Goal: Transaction & Acquisition: Purchase product/service

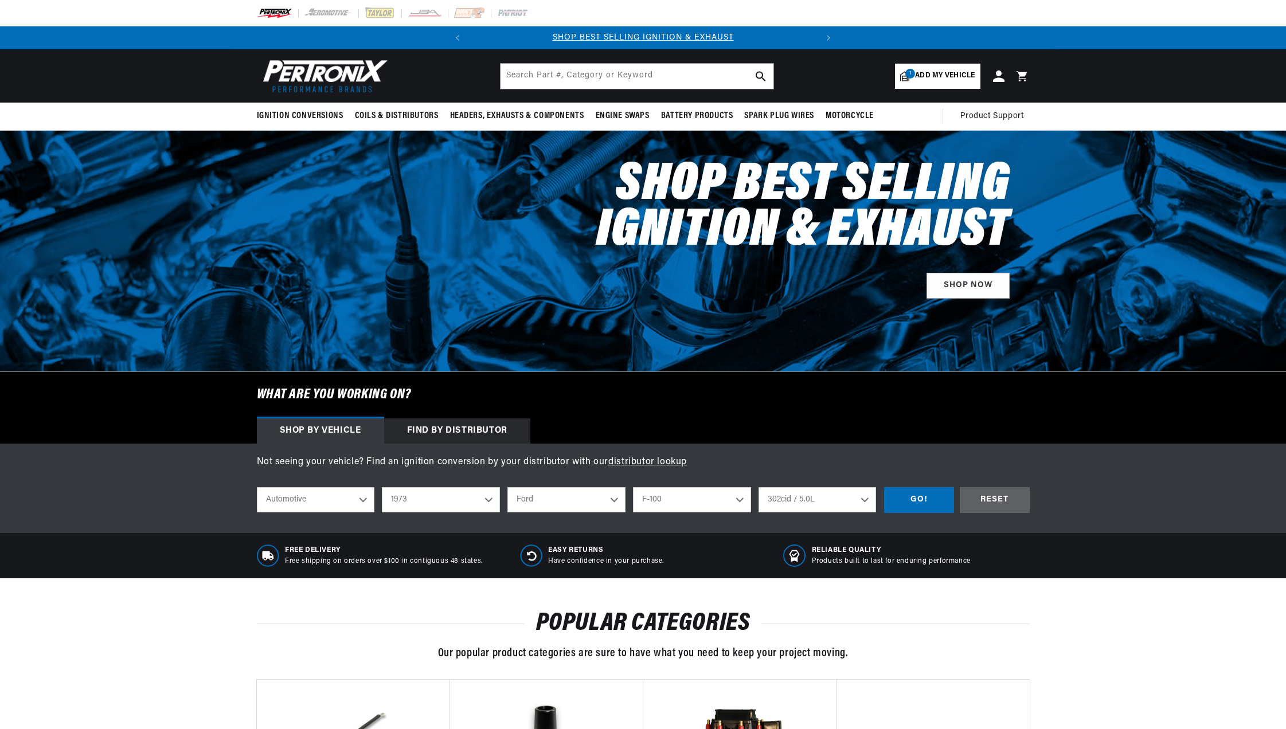
select select "1973"
select select "Ford"
select select "F-100"
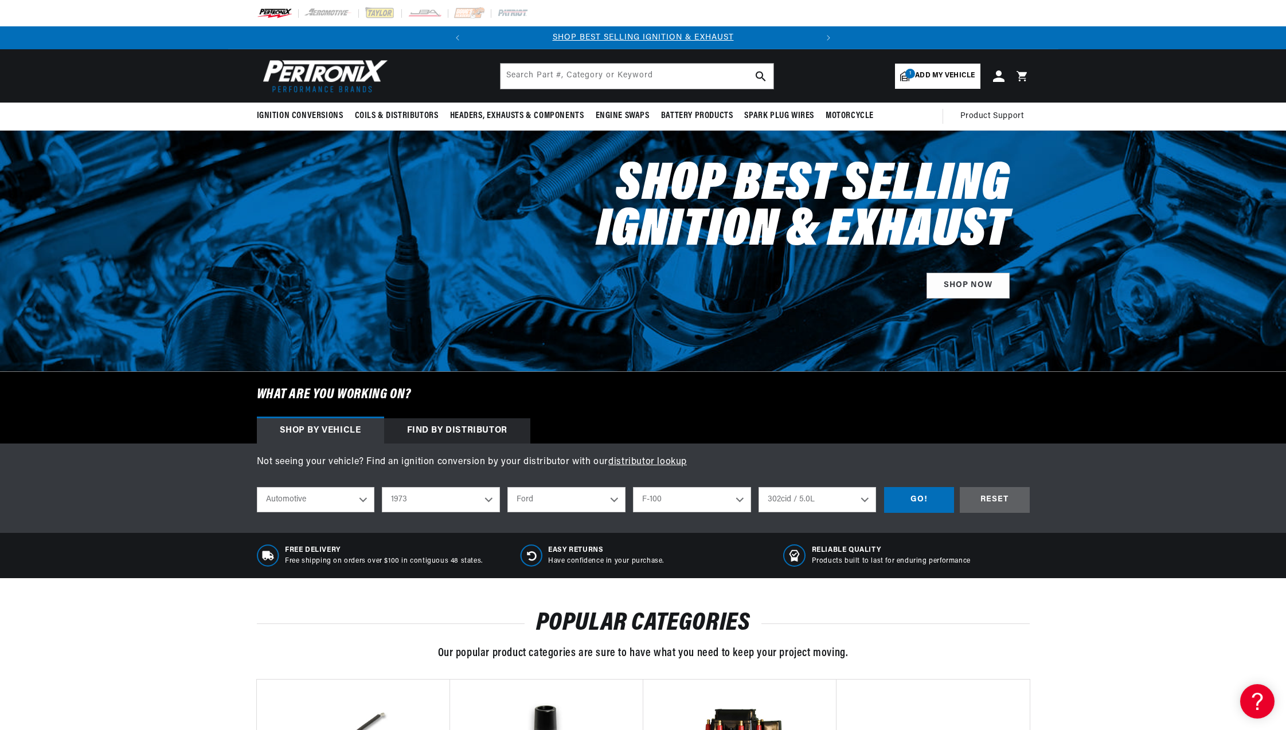
click at [481, 501] on select "2026 2025 2024 2023 2022 2021 2020 2019 2018 2017 2016 2015 2014 2013 2012 2011…" at bounding box center [441, 499] width 118 height 25
click at [382, 487] on select "2026 2025 2024 2023 2022 2021 2020 2019 2018 2017 2016 2015 2014 2013 2012 2011…" at bounding box center [441, 499] width 118 height 25
select select "1982"
select select "Engine"
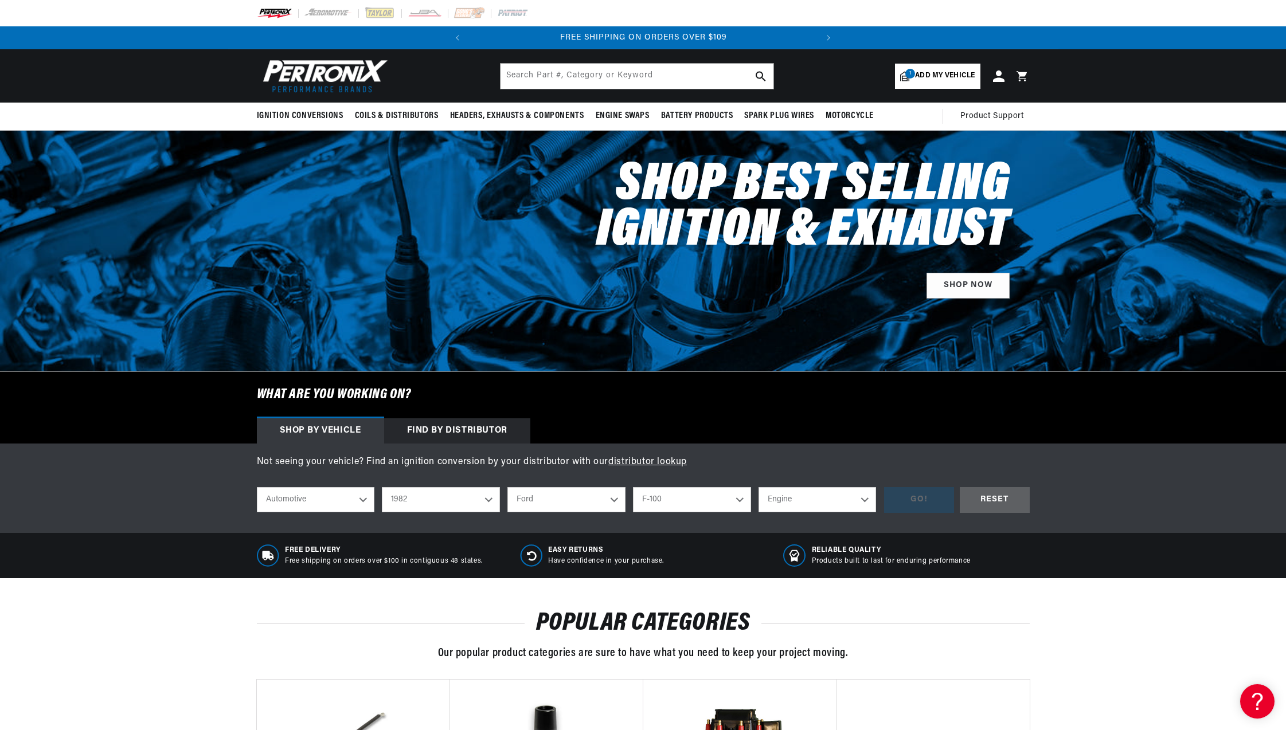
click at [835, 501] on select "Engine 4.2L 4.9L 5.0L" at bounding box center [817, 499] width 118 height 25
click at [694, 501] on select "Bronco E-100 Econoline E-100 Econoline Club Wagon E-150 Econoline E-150 Econoli…" at bounding box center [692, 499] width 118 height 25
click at [633, 487] on select "Bronco E-100 Econoline E-100 Econoline Club Wagon E-150 Econoline E-150 Econoli…" at bounding box center [692, 499] width 118 height 25
select select "F-150"
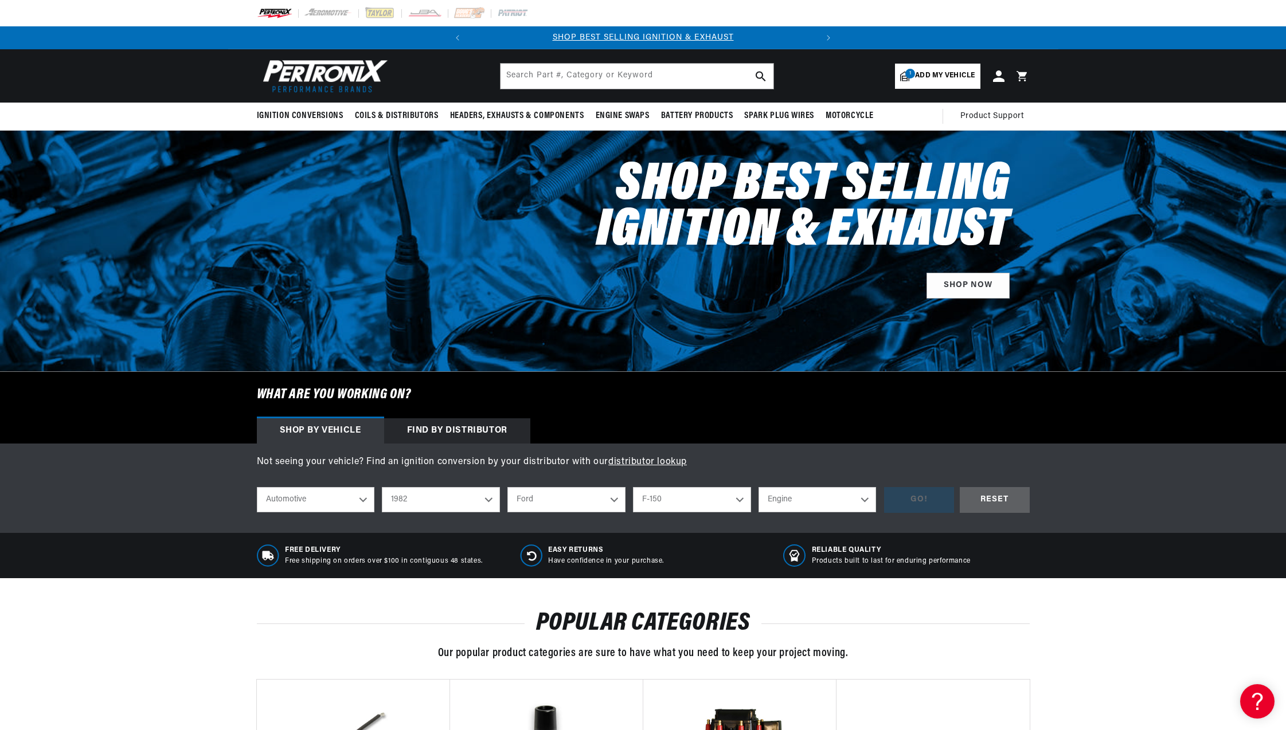
click at [811, 502] on select "Engine 4.9L 5.0L 5.8L" at bounding box center [817, 499] width 118 height 25
select select "5.8L"
click at [758, 487] on select "Engine 4.9L 5.0L 5.8L" at bounding box center [817, 499] width 118 height 25
select select "5.8L"
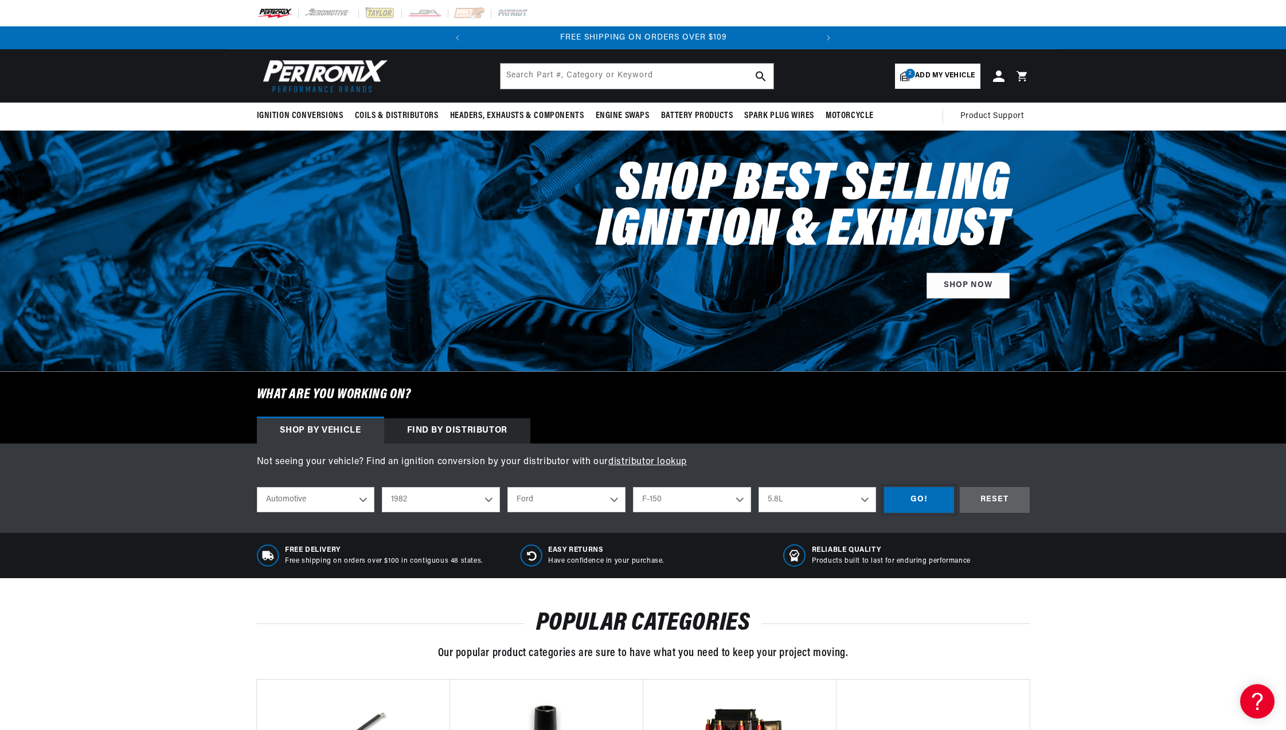
click at [919, 502] on div "GO!" at bounding box center [919, 500] width 70 height 26
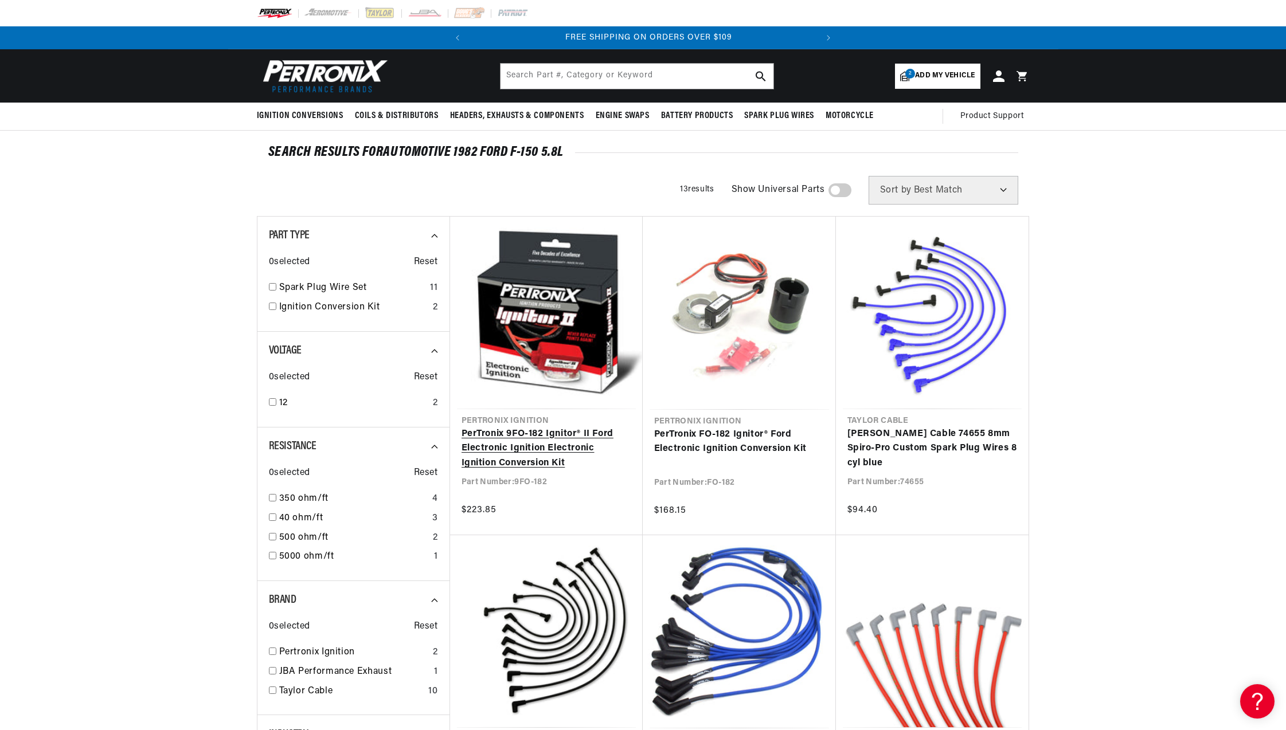
scroll to position [0, 347]
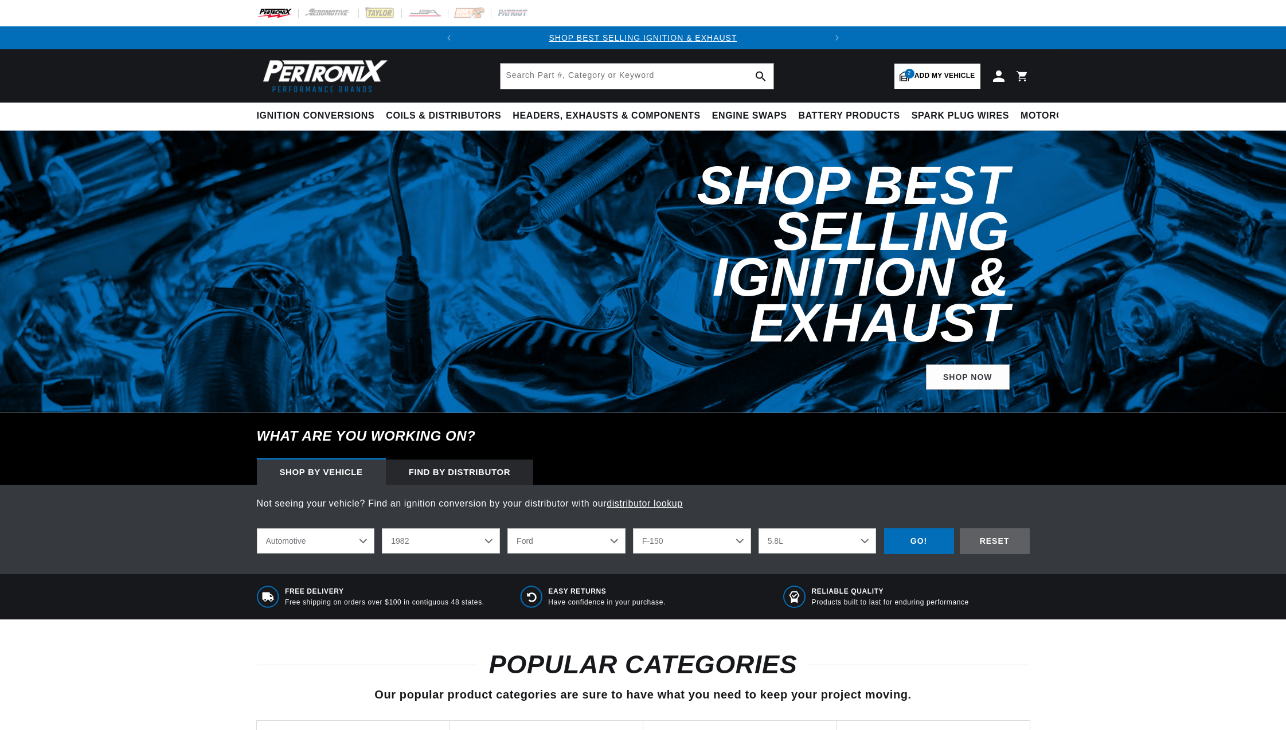
select select "1982"
select select "Ford"
select select "F-150"
select select "5.8L"
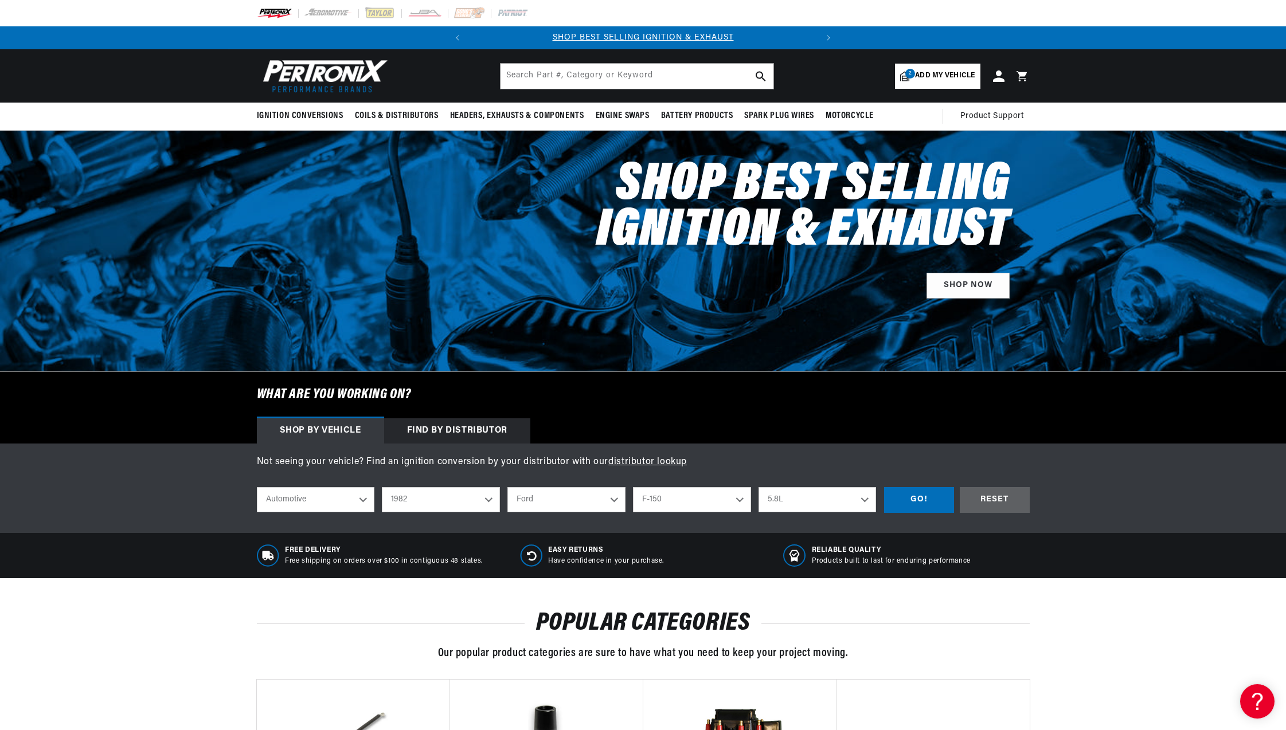
click at [661, 500] on select "Bronco E-100 Econoline E-100 Econoline Club Wagon E-150 Econoline E-150 Econoli…" at bounding box center [692, 499] width 118 height 25
click at [633, 487] on select "Bronco E-100 Econoline E-100 Econoline Club Wagon E-150 Econoline E-150 Econoli…" at bounding box center [692, 499] width 118 height 25
select select "F-100"
select select "Engine"
click at [793, 501] on select "Engine 4.2L 4.9L 5.0L" at bounding box center [817, 499] width 118 height 25
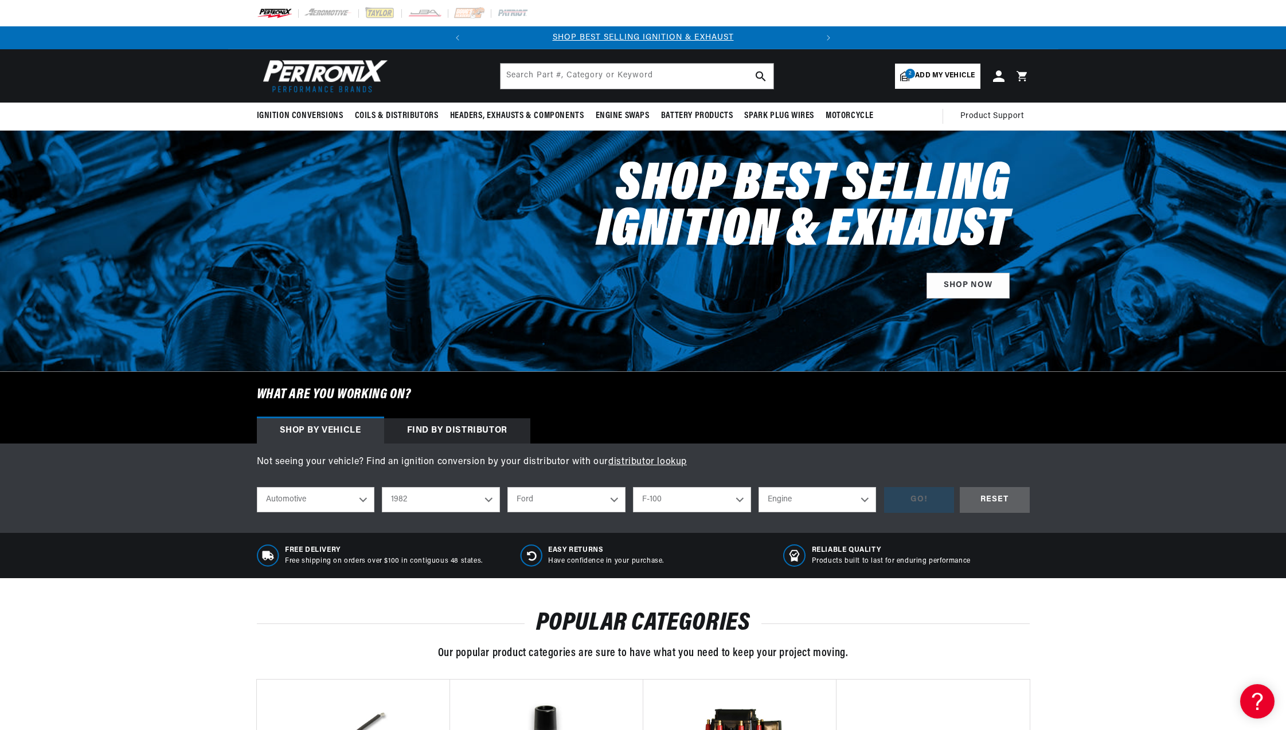
click at [678, 499] on select "Bronco E-100 Econoline E-100 Econoline Club Wagon E-150 Econoline E-150 Econoli…" at bounding box center [692, 499] width 118 height 25
click at [487, 503] on select "2026 2025 2024 2023 2022 2021 2020 2019 2018 2017 2016 2015 2014 2013 2012 2011…" at bounding box center [441, 499] width 118 height 25
click at [382, 487] on select "2026 2025 2024 2023 2022 2021 2020 2019 2018 2017 2016 2015 2014 2013 2012 2011…" at bounding box center [441, 499] width 118 height 25
select select "1978"
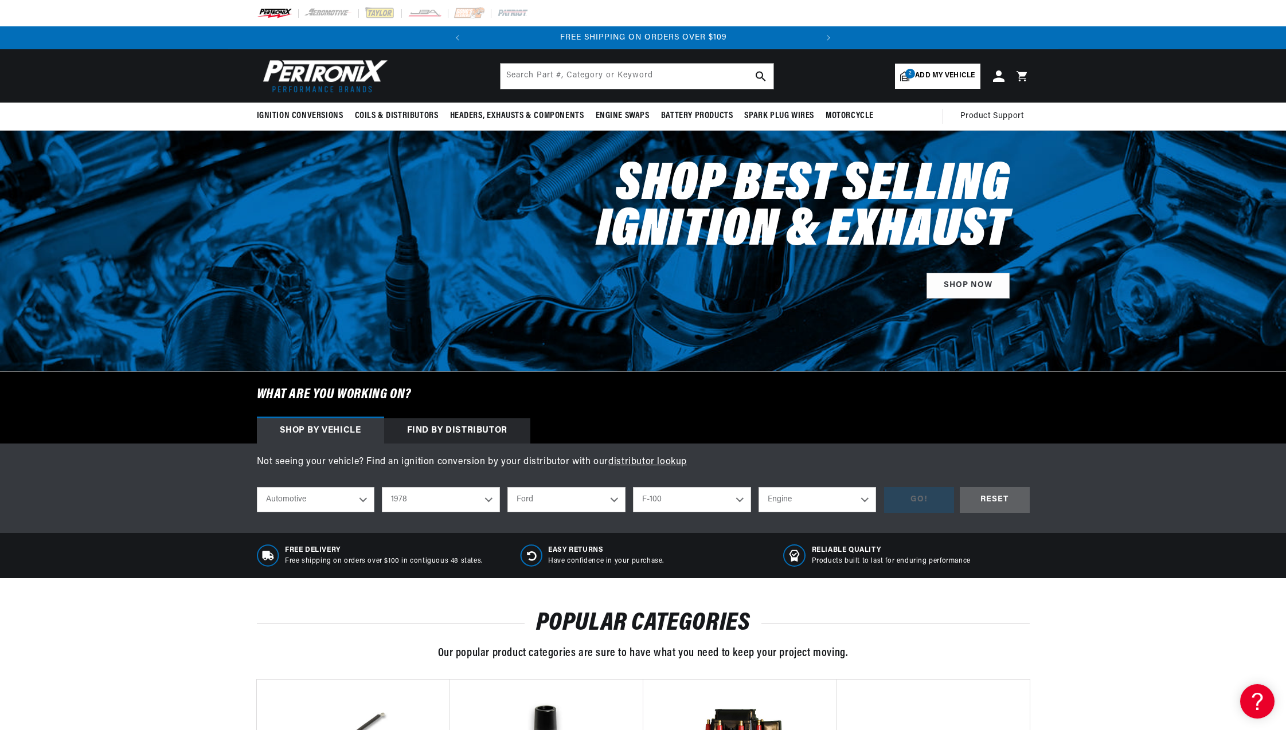
click at [812, 501] on select "Engine 4.9L 5.0L 5.8L 6.6L" at bounding box center [817, 499] width 118 height 25
select select "5.8L"
click at [758, 487] on select "Engine 4.9L 5.0L 5.8L 6.6L" at bounding box center [817, 499] width 118 height 25
select select "5.8L"
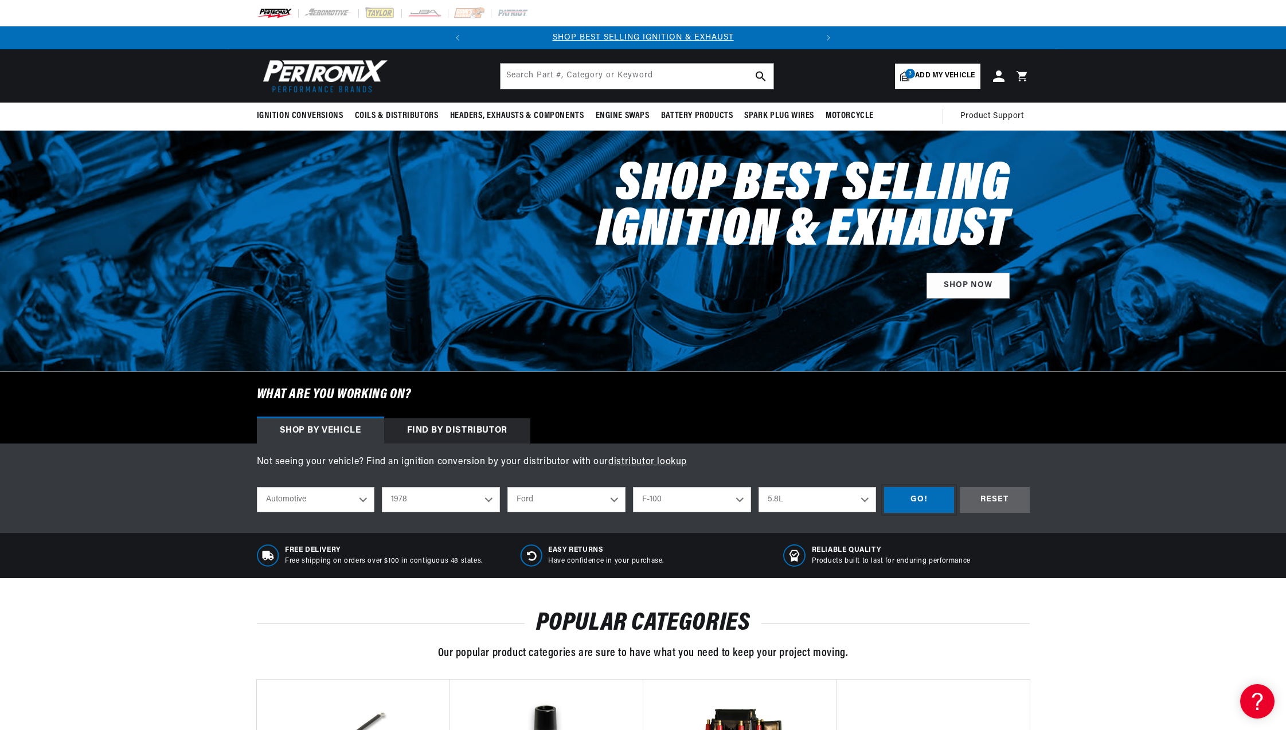
click at [924, 499] on div "GO!" at bounding box center [919, 500] width 70 height 26
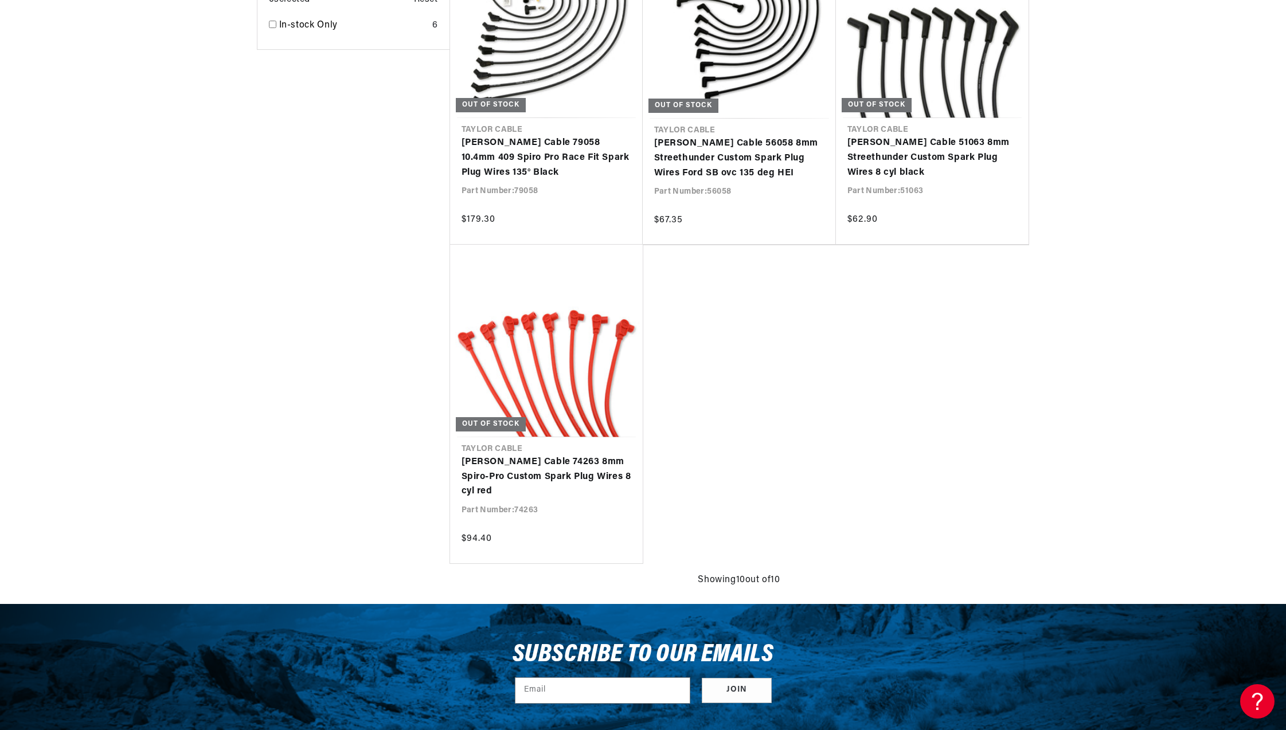
scroll to position [930, 0]
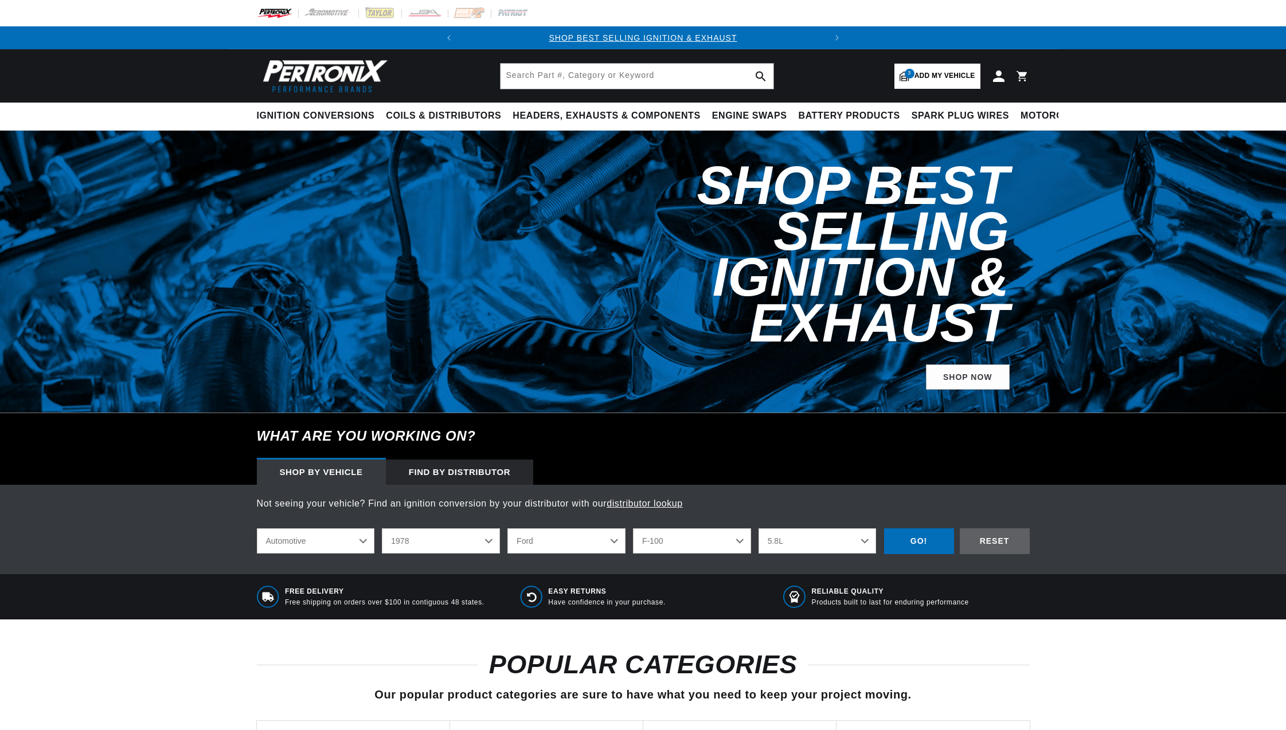
select select "1978"
select select "Ford"
select select "F-100"
select select "5.8L"
